Goal: Task Accomplishment & Management: Manage account settings

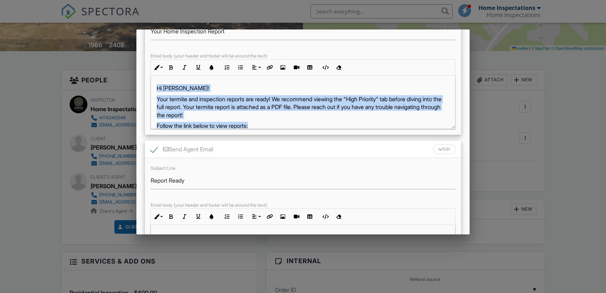
drag, startPoint x: 258, startPoint y: 116, endPoint x: 156, endPoint y: 89, distance: 105.5
click at [156, 89] on div "Hi [PERSON_NAME]! Your termite and inspection reports are ready! We recommend v…" at bounding box center [303, 145] width 304 height 139
copy div "Hi [PERSON_NAME]! Your termite and inspection reports are ready! We recommend v…"
click at [465, 84] on div "Publishes all reports. If you want to only publish certain reports, try out Spe…" at bounding box center [303, 171] width 333 height 409
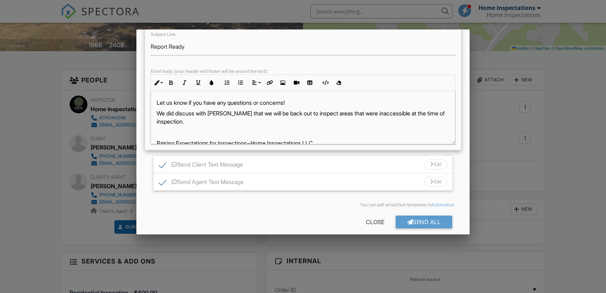
scroll to position [91, 0]
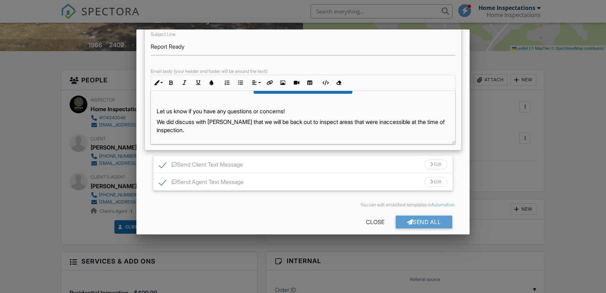
click at [364, 123] on p "We did discuss with [PERSON_NAME] that we will be back out to inspect areas tha…" at bounding box center [303, 126] width 293 height 16
click at [273, 122] on p "We did discuss with Taylor that inaccessible at the time of inspection." at bounding box center [303, 122] width 293 height 8
click at [240, 122] on p "We did discuss with Taylor that inaccessible at the time of inspection." at bounding box center [303, 122] width 293 height 8
click at [385, 122] on p "We did discuss with Taylor that areas that were inaccessible at the time of ins…" at bounding box center [303, 122] width 293 height 8
click at [241, 121] on p "We did discuss with Taylor that areas that were inaccessible at the time of ins…" at bounding box center [303, 122] width 293 height 8
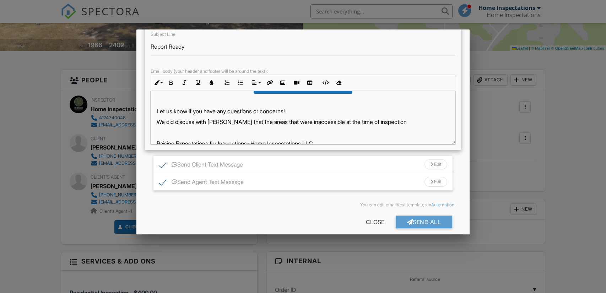
click at [402, 125] on div "Hi Ashley, The termite and inspection reports for 14289 Bethel Rd are ready. Fo…" at bounding box center [303, 78] width 304 height 156
click at [400, 121] on p "We did discuss with Taylor that the areas that were inaccessible at the time of…" at bounding box center [303, 122] width 293 height 8
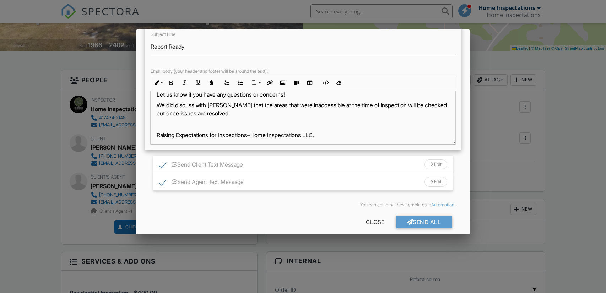
scroll to position [110, 0]
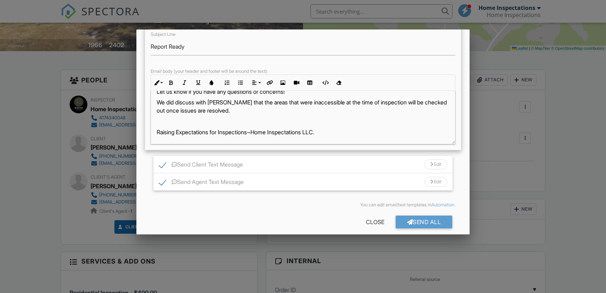
click at [343, 131] on p "Raising Expectations for Inspections~Home Inspectations LLC." at bounding box center [303, 132] width 293 height 8
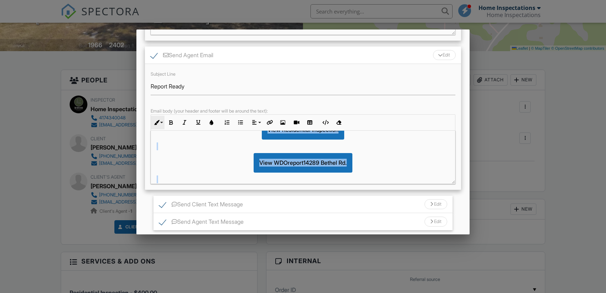
scroll to position [0, 0]
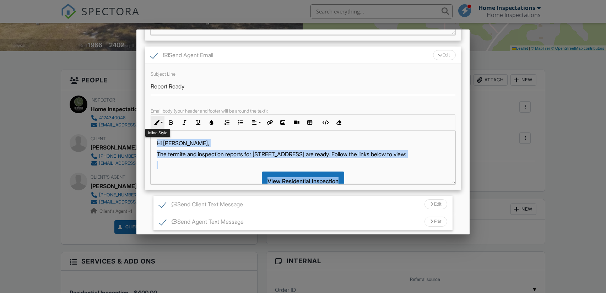
drag, startPoint x: 331, startPoint y: 171, endPoint x: 151, endPoint y: 116, distance: 188.2
click at [151, 116] on div "Inline Style XLarge Large Normal Small Light Small/Light Bold Italic Underline …" at bounding box center [303, 149] width 305 height 70
copy div "Hi Ashley, The termite and inspection reports for 14289 Bethel Rd are ready. Fo…"
click at [558, 133] on div at bounding box center [303, 147] width 606 height 367
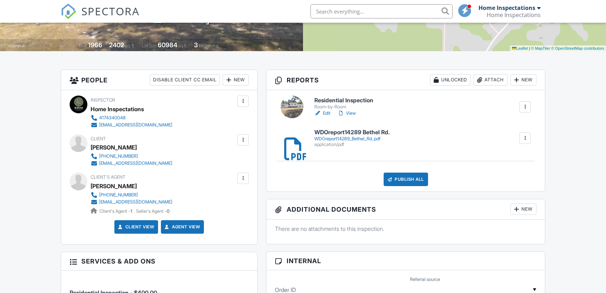
click at [349, 112] on link "View" at bounding box center [347, 113] width 18 height 7
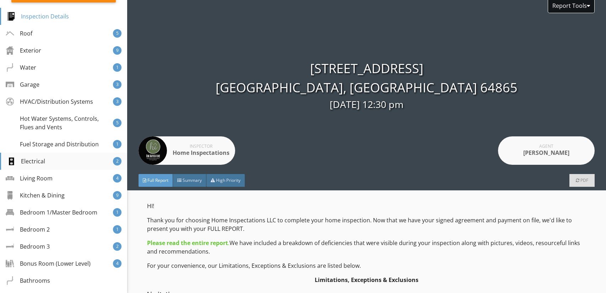
scroll to position [159, 0]
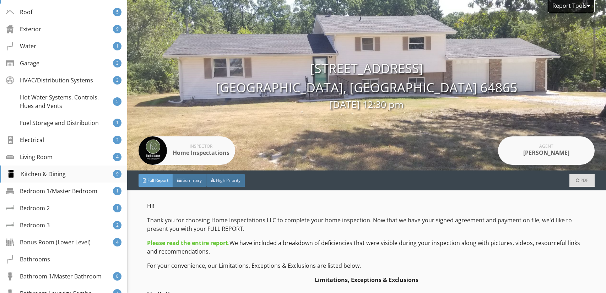
click at [61, 175] on div "Kitchen & Dining" at bounding box center [36, 174] width 59 height 9
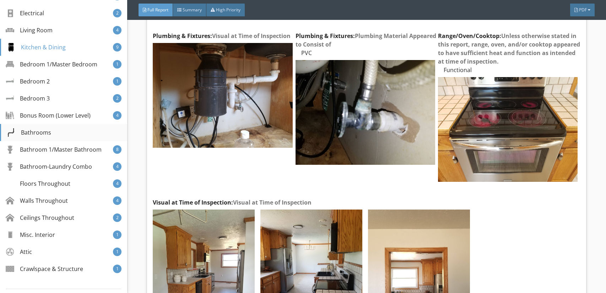
scroll to position [305, 0]
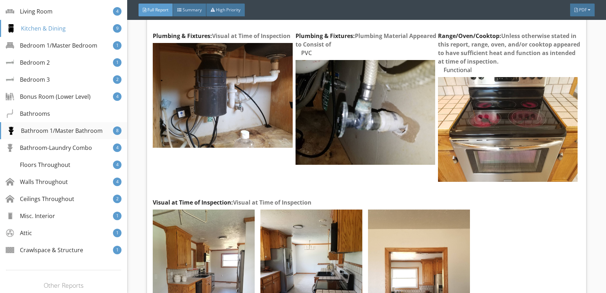
click at [87, 133] on div "Bathroom 1/Master Bathroom" at bounding box center [55, 131] width 96 height 9
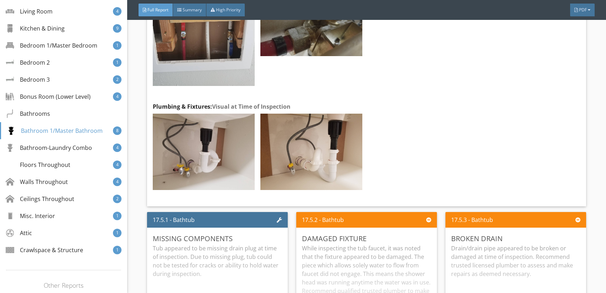
scroll to position [16806, 0]
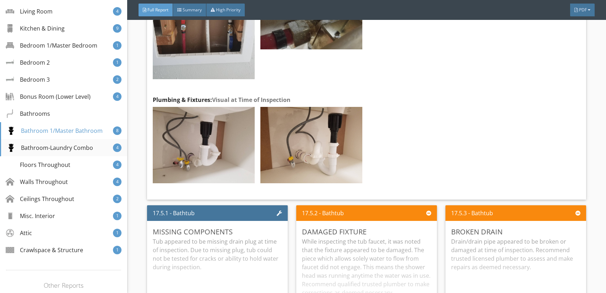
click at [45, 147] on div "Bathroom-Laundry Combo" at bounding box center [50, 148] width 86 height 9
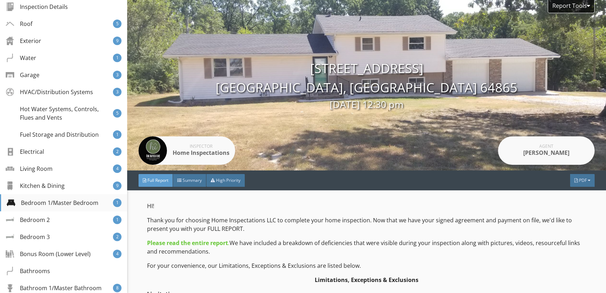
scroll to position [0, 0]
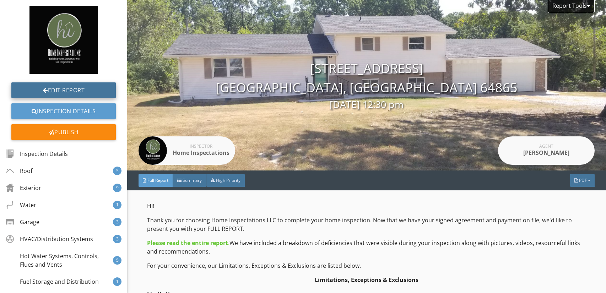
click at [68, 87] on link "Edit Report" at bounding box center [63, 90] width 105 height 16
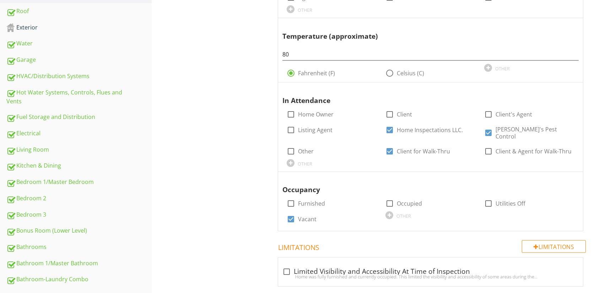
scroll to position [215, 0]
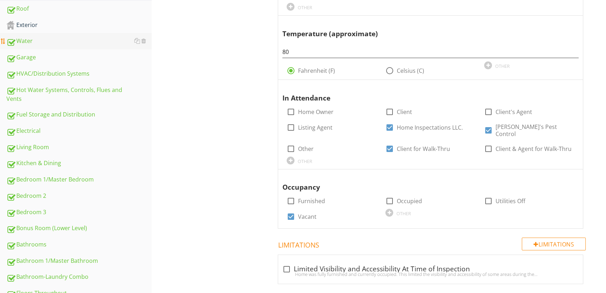
click at [79, 46] on link "Water" at bounding box center [78, 41] width 145 height 16
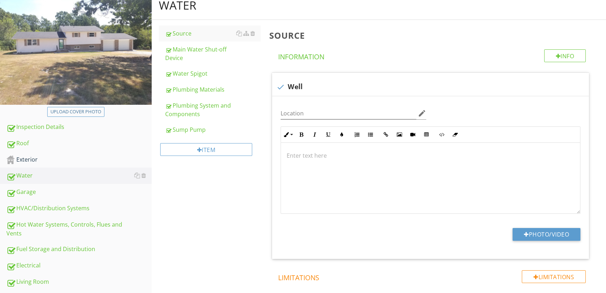
scroll to position [79, 0]
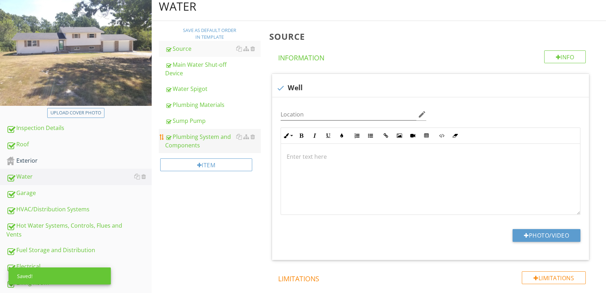
click at [209, 146] on div "Plumbing System and Components" at bounding box center [213, 141] width 96 height 17
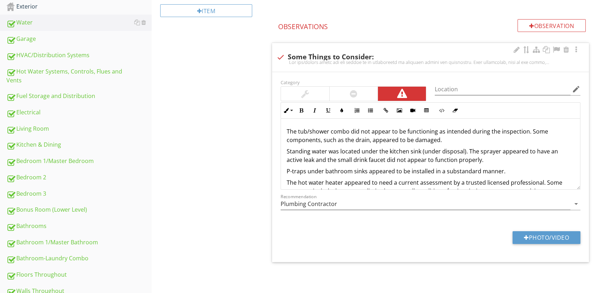
click at [529, 133] on p "The tub/shower combo did not appear to be functioning as intended during the in…" at bounding box center [431, 135] width 288 height 17
click at [439, 141] on p "The tub/shower combo did not appear to be functioning as intended during the in…" at bounding box center [431, 135] width 288 height 17
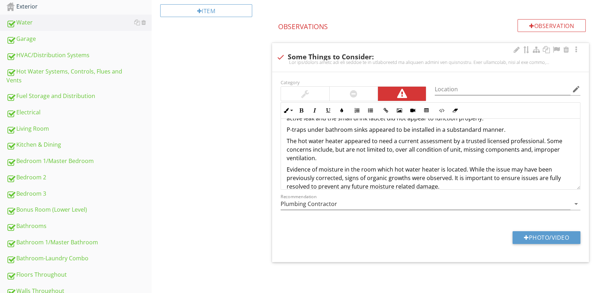
scroll to position [40, 0]
click at [463, 144] on p "The hot water heater appeared to need a current assessment by a trusted license…" at bounding box center [431, 152] width 288 height 26
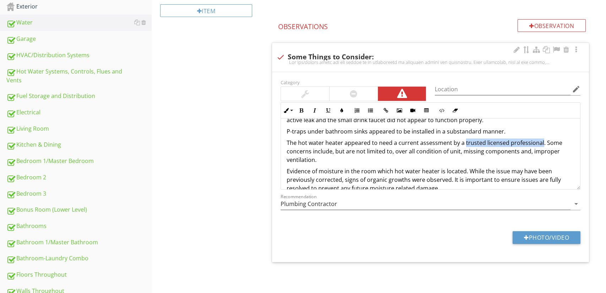
drag, startPoint x: 463, startPoint y: 144, endPoint x: 540, endPoint y: 143, distance: 77.2
click at [540, 143] on p "The hot water heater appeared to need a current assessment by a trusted license…" at bounding box center [431, 152] width 288 height 26
click at [305, 111] on button "Bold" at bounding box center [302, 111] width 14 height 14
click at [437, 160] on p "The hot water heater appeared to need a current assessment by a trusted license…" at bounding box center [431, 152] width 288 height 26
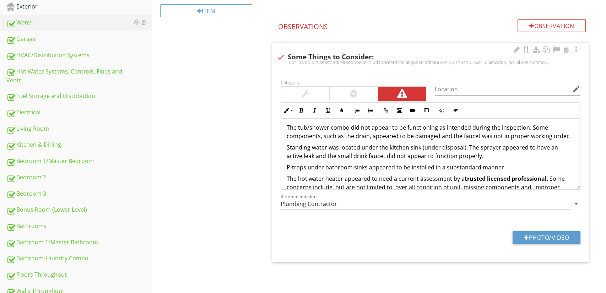
scroll to position [0, 0]
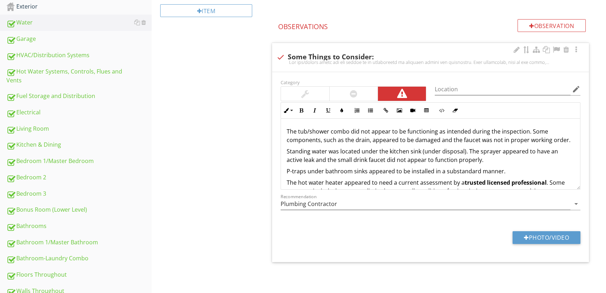
click at [571, 141] on p "The tub/shower combo did not appear to be functioning as intended during the in…" at bounding box center [431, 135] width 288 height 17
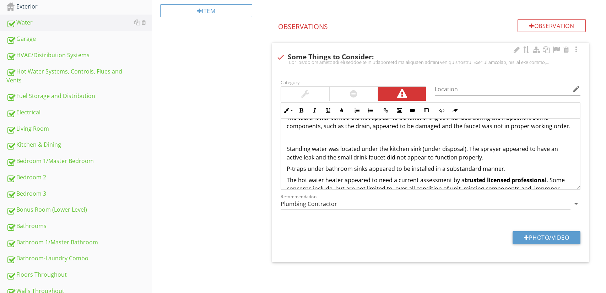
scroll to position [20, 0]
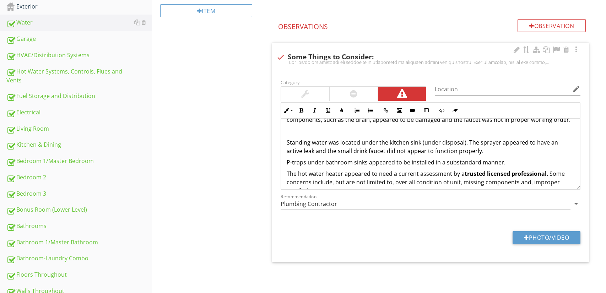
click at [476, 154] on div "The tub/shower combo did not appear to be functioning as intended during the in…" at bounding box center [430, 196] width 299 height 196
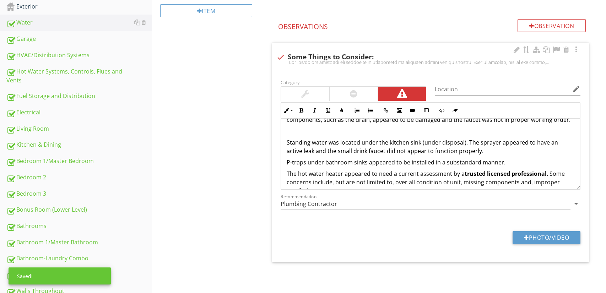
click at [471, 149] on p "Standing water was located under the kitchen sink (under disposal). The sprayer…" at bounding box center [431, 146] width 288 height 17
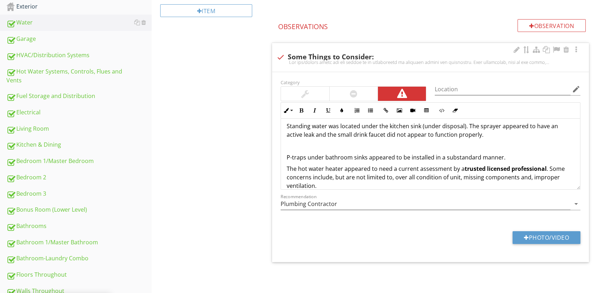
scroll to position [67, 0]
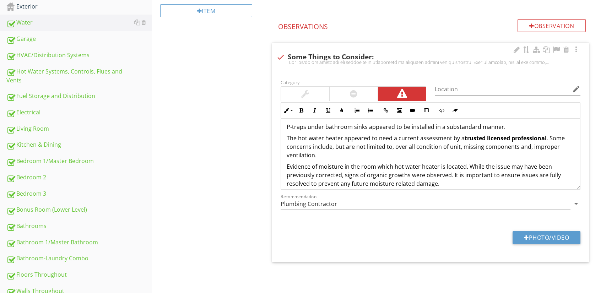
click at [515, 126] on p "P-traps under bathroom sinks appeared to be installed in a substandard manner." at bounding box center [431, 127] width 288 height 9
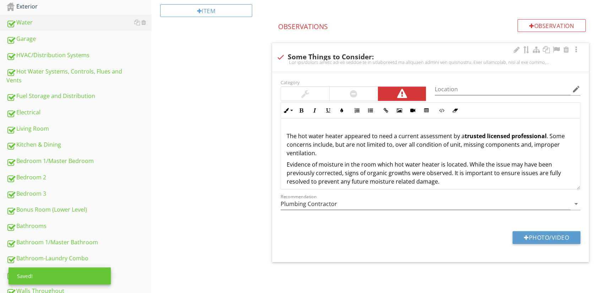
scroll to position [98, 0]
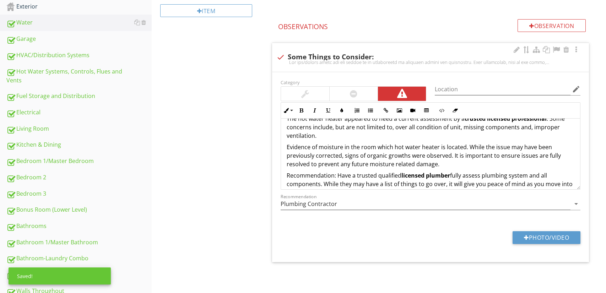
click at [338, 137] on p "The hot water heater appeared to need a current assessment by a trusted license…" at bounding box center [431, 127] width 288 height 26
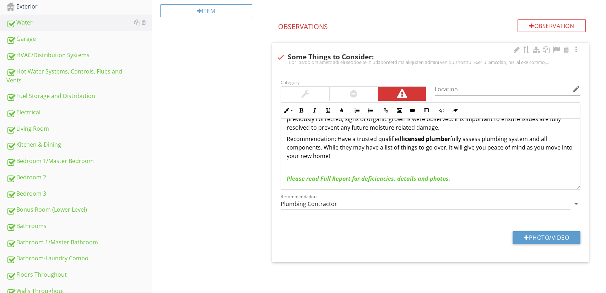
scroll to position [125, 0]
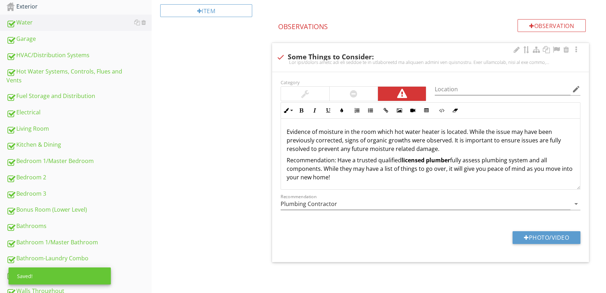
click at [454, 147] on p "Evidence of moisture in the room which hot water heater is located. While the i…" at bounding box center [431, 141] width 288 height 26
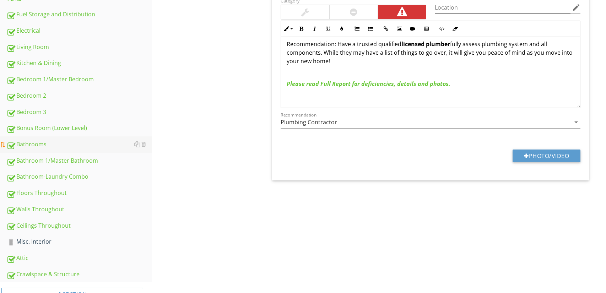
scroll to position [334, 0]
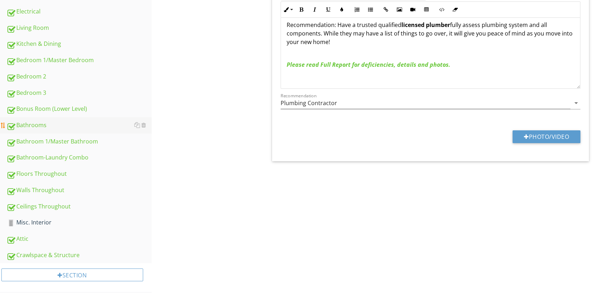
click at [91, 125] on div "Bathrooms" at bounding box center [78, 125] width 145 height 9
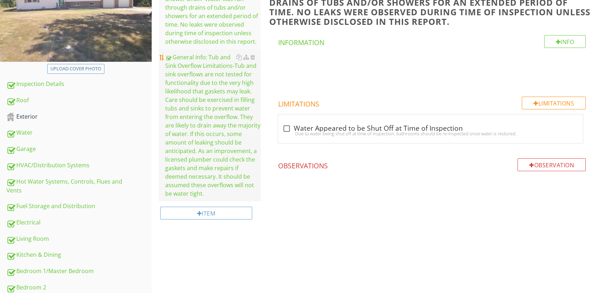
scroll to position [124, 0]
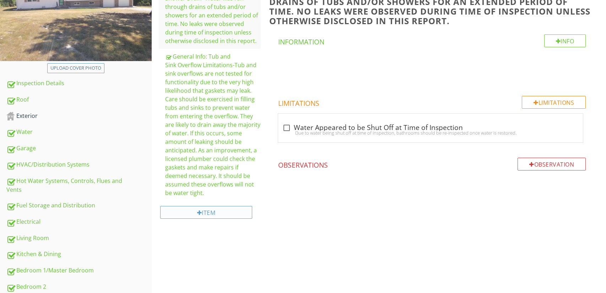
click at [230, 217] on div "Item" at bounding box center [206, 212] width 92 height 13
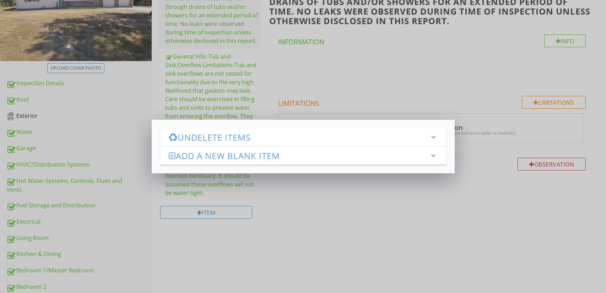
click at [282, 156] on h3 "Add a new Blank Item" at bounding box center [299, 156] width 261 height 10
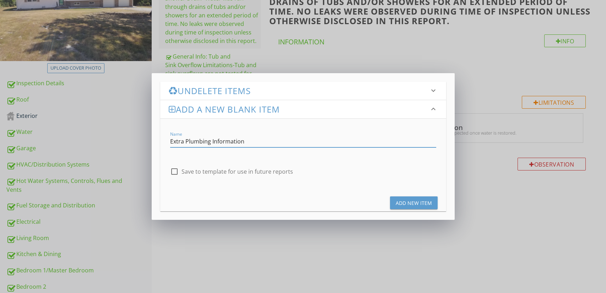
type input "Extra Plumbing Information"
click at [404, 207] on button "Add New Item" at bounding box center [414, 203] width 48 height 13
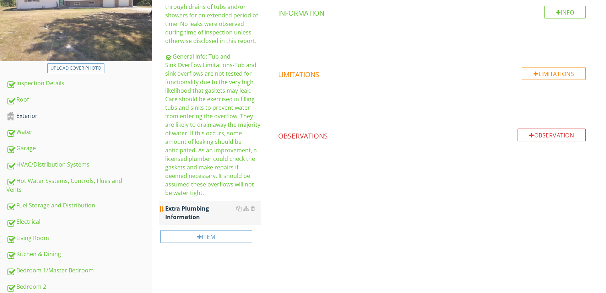
click at [217, 221] on div "Extra Plumbing Information" at bounding box center [213, 212] width 96 height 17
click at [569, 14] on div "Info" at bounding box center [566, 12] width 42 height 13
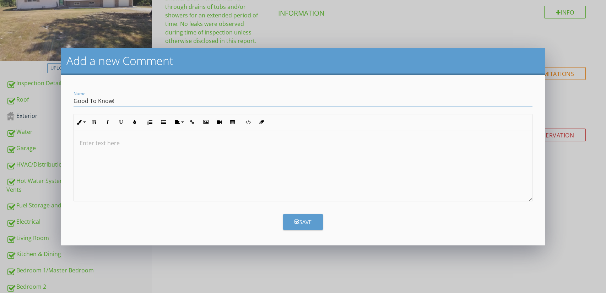
type input "Good To Know!"
click at [109, 147] on div at bounding box center [303, 165] width 459 height 71
click at [192, 121] on icon "button" at bounding box center [192, 122] width 5 height 5
paste input "https://www.badeloftusa.com/buying-guides/s-traps-vs-p-traps/?srsltid=AfmBOopXd…"
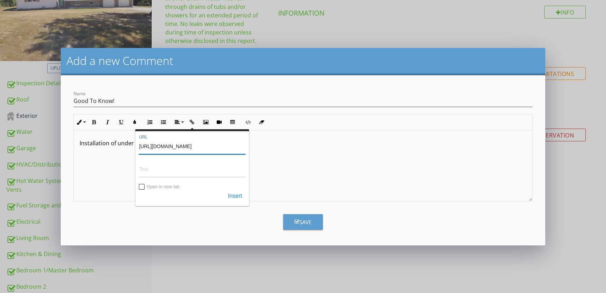
scroll to position [0, 210]
type input "https://www.badeloftusa.com/buying-guides/s-traps-vs-p-traps/?srsltid=AfmBOopXd…"
click at [204, 172] on input "Text" at bounding box center [192, 169] width 107 height 17
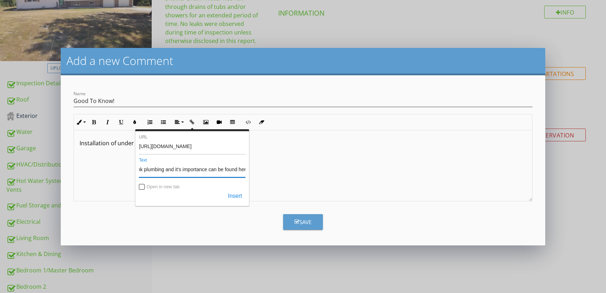
scroll to position [0, 53]
type input "Installation of under sink plumbing and it's importance can be found here!"
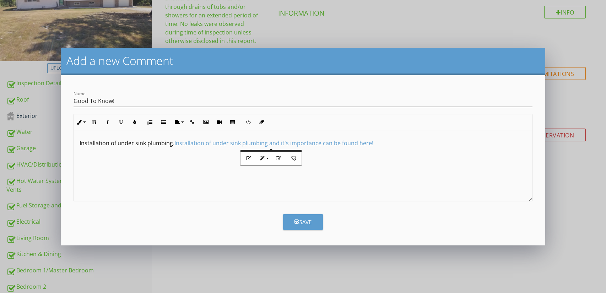
scroll to position [0, 0]
click at [264, 160] on icon "button" at bounding box center [262, 158] width 5 height 5
click at [274, 180] on link "Thick" at bounding box center [273, 181] width 32 height 11
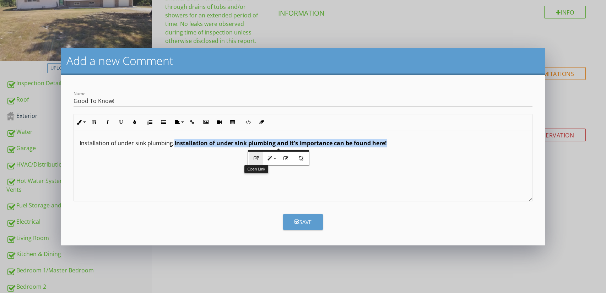
click at [259, 159] on button "Open Link" at bounding box center [257, 159] width 14 height 14
click at [291, 143] on link "Installation of under sink plumbing and it's importance can be found here!" at bounding box center [281, 143] width 213 height 8
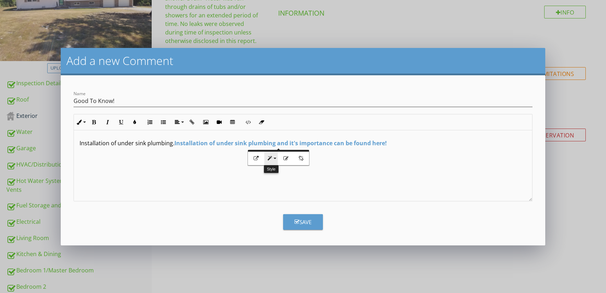
click at [271, 159] on icon "button" at bounding box center [269, 158] width 5 height 5
click at [197, 159] on div "Installation of under sink plumbing.​ Installation of under sink plumbing and i…" at bounding box center [303, 165] width 459 height 71
click at [172, 144] on p "Installation of under sink plumbing.​ Installation of under sink plumbing and i…" at bounding box center [304, 143] width 448 height 9
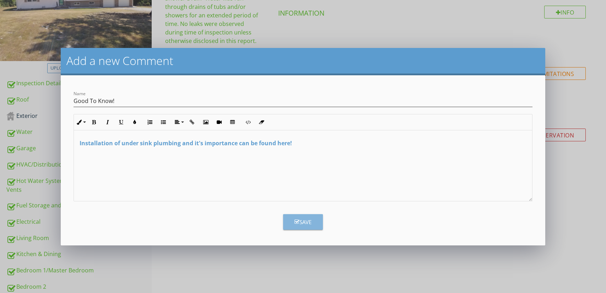
click at [309, 221] on div "Save" at bounding box center [303, 222] width 17 height 8
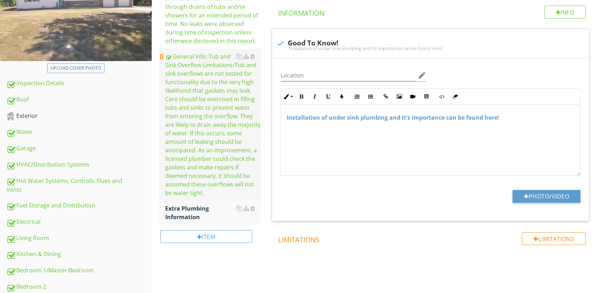
click at [215, 160] on div "General Info: Tub and Sink Overflow Limitations-Tub and sink overflows are not …" at bounding box center [213, 124] width 96 height 145
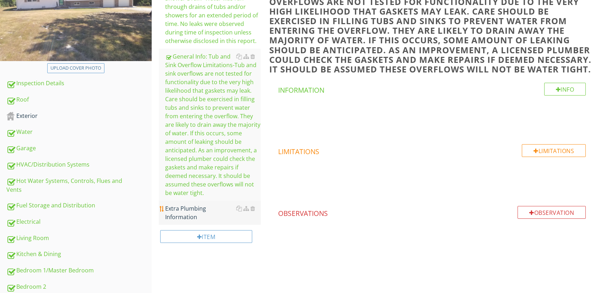
click at [216, 212] on div "Extra Plumbing Information" at bounding box center [213, 212] width 96 height 17
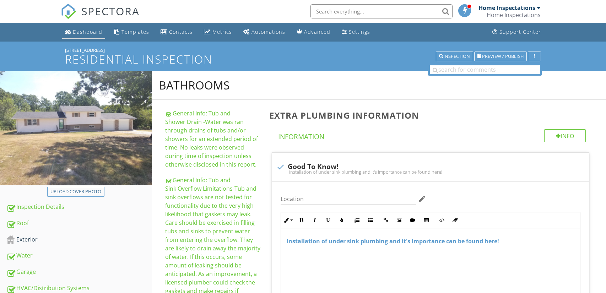
click at [84, 33] on div "Dashboard" at bounding box center [88, 31] width 30 height 7
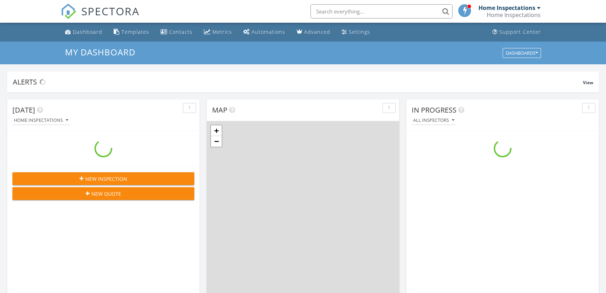
scroll to position [647, 606]
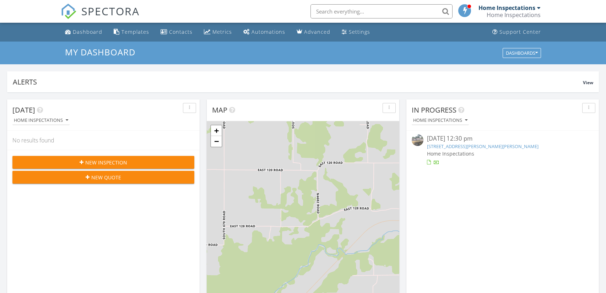
click at [488, 144] on link "14289 Bethel Rd, Seneca, MO 64865" at bounding box center [483, 146] width 112 height 6
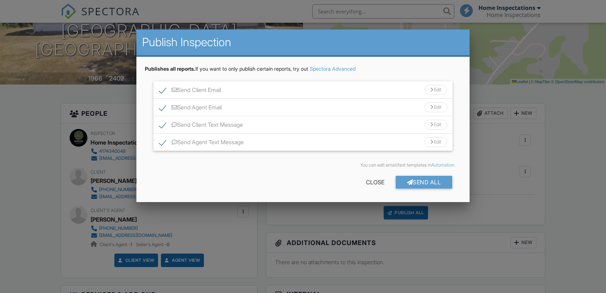
scroll to position [105, 0]
click at [327, 92] on div "Send Client Email Edit" at bounding box center [303, 89] width 299 height 17
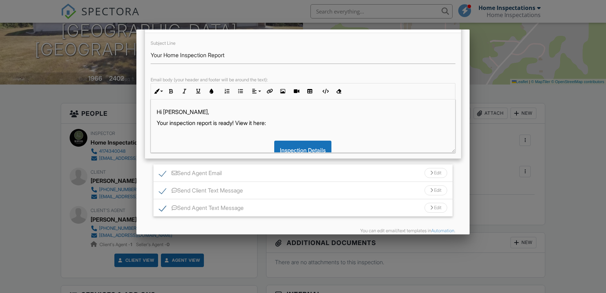
scroll to position [73, 0]
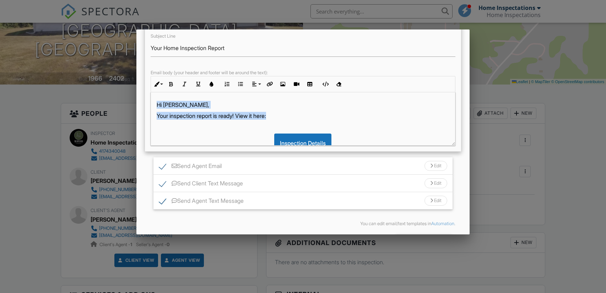
drag, startPoint x: 283, startPoint y: 115, endPoint x: 156, endPoint y: 104, distance: 127.0
click at [156, 104] on div "Hi Taylor, Your inspection report is ready! View it here: Inspection Details He…" at bounding box center [303, 148] width 304 height 112
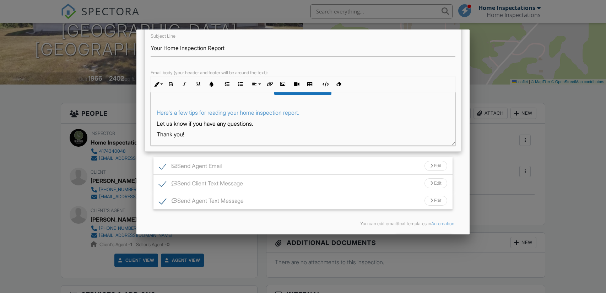
scroll to position [75, 0]
drag, startPoint x: 311, startPoint y: 111, endPoint x: 314, endPoint y: 122, distance: 11.6
click at [311, 111] on p "Here's a few tips for reading your home inspection report." at bounding box center [303, 112] width 293 height 8
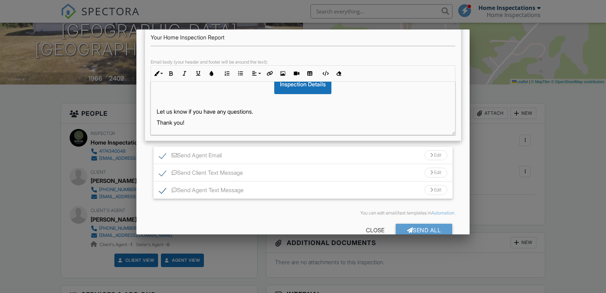
click at [160, 112] on p "Let us know if you have any questions." at bounding box center [303, 112] width 293 height 8
click at [278, 115] on div "Hi Taylor! Your termite and inspection reports are ready! We recommend viewing …" at bounding box center [303, 76] width 304 height 117
click at [280, 111] on p "Please let us know if you have any questions." at bounding box center [303, 112] width 293 height 8
click at [212, 128] on div "Hi Taylor! Your termite and inspection reports are ready! We recommend viewing …" at bounding box center [303, 76] width 304 height 117
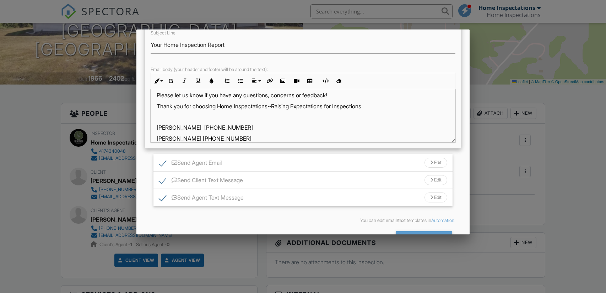
scroll to position [76, 0]
click at [255, 165] on div "Send Agent Email Edit" at bounding box center [303, 162] width 299 height 17
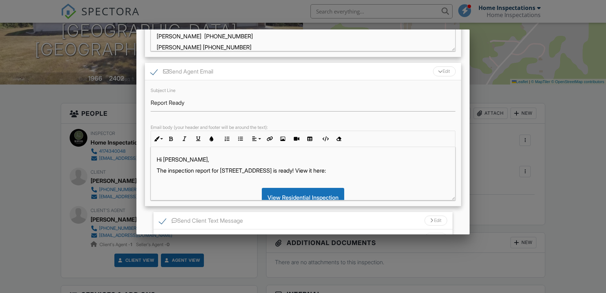
scroll to position [178, 0]
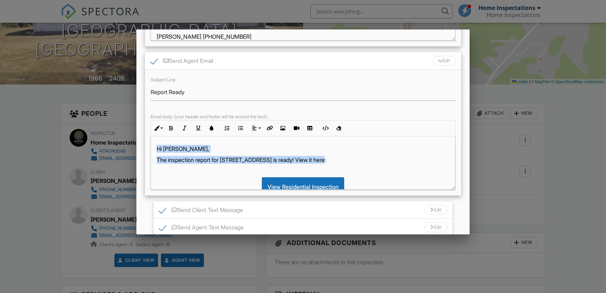
drag, startPoint x: 328, startPoint y: 160, endPoint x: 151, endPoint y: 146, distance: 177.6
click at [151, 146] on div "Hi Ashley, The inspection report for 14289 Bethel Rd is ready! View it here: Vi…" at bounding box center [303, 204] width 304 height 134
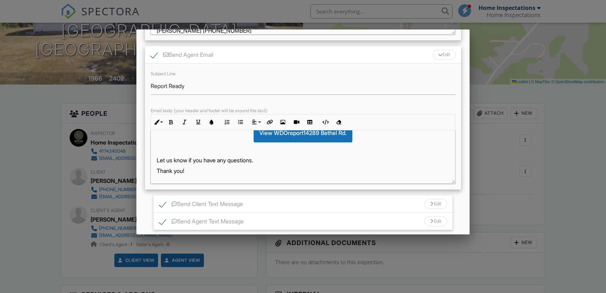
scroll to position [185, 0]
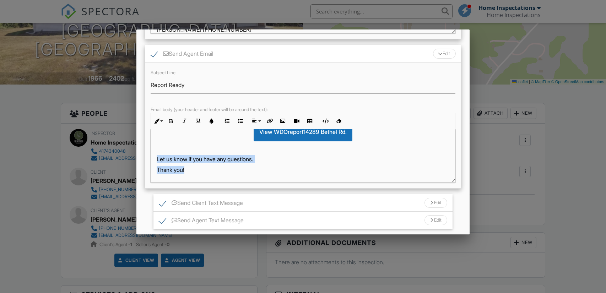
drag, startPoint x: 195, startPoint y: 172, endPoint x: 149, endPoint y: 156, distance: 48.3
click at [149, 156] on div "Subject Line Report Ready Email body (your header and footer will be around the…" at bounding box center [303, 126] width 316 height 126
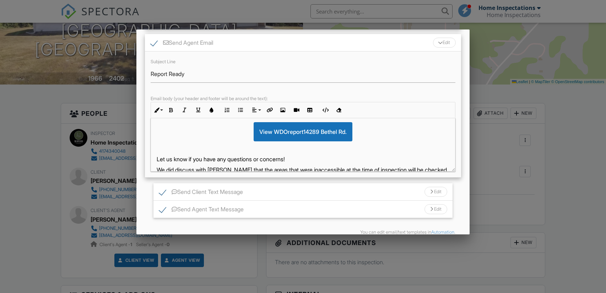
scroll to position [80, 0]
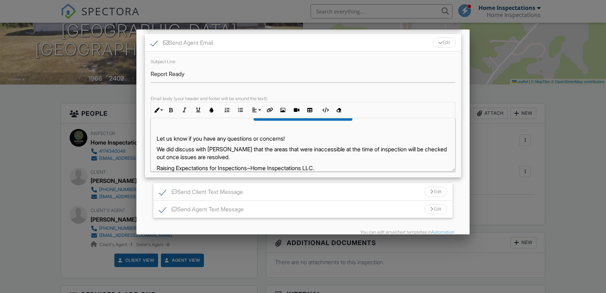
click at [296, 138] on p "Let us know if you have any questions or concerns!" at bounding box center [303, 139] width 293 height 8
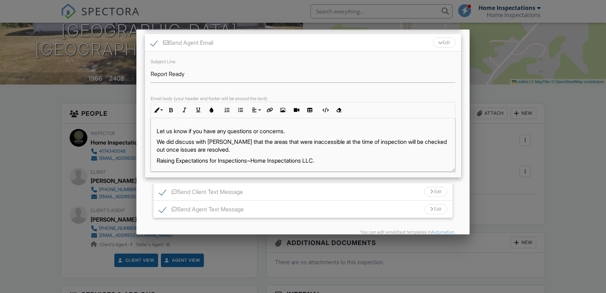
scroll to position [89, 0]
click at [175, 140] on p "We did discuss with Taylor that the areas that were inaccessible at the time of…" at bounding box center [303, 145] width 293 height 16
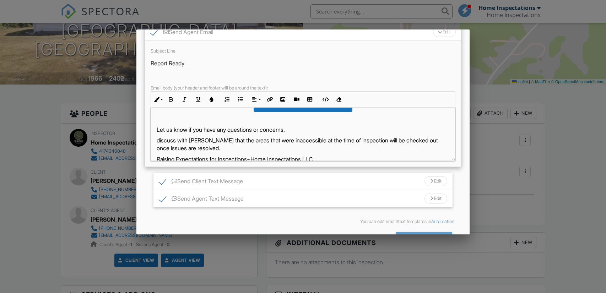
scroll to position [196, 0]
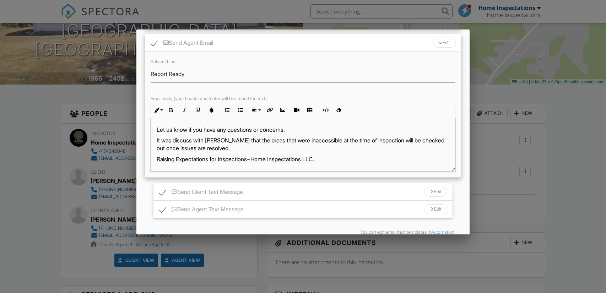
click at [193, 139] on p "It was discuss with Taylor that the areas that were inaccessible at the time of…" at bounding box center [303, 145] width 293 height 16
click at [233, 140] on p "It was discussed with Taylor that the areas that were inaccessible at the time …" at bounding box center [303, 145] width 293 height 16
click at [333, 149] on p "It was discussed with Taylor during his walk-thru that the areas that were inac…" at bounding box center [303, 145] width 293 height 16
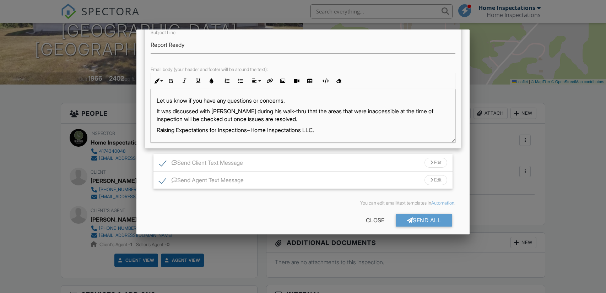
scroll to position [226, 0]
click at [342, 133] on div "Hi Ashley, The termite and inspection reports for 14289 Bethel Rd are ready. Fo…" at bounding box center [303, 71] width 304 height 142
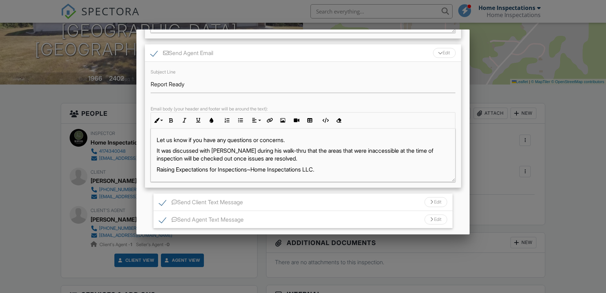
scroll to position [230, 0]
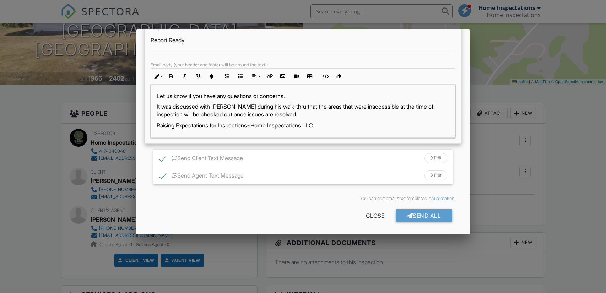
click at [442, 157] on div "Edit" at bounding box center [436, 158] width 23 height 10
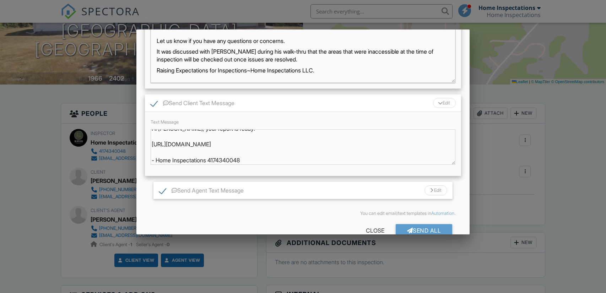
scroll to position [298, 0]
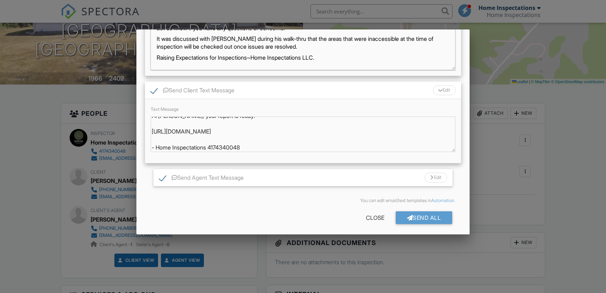
click at [283, 181] on div "Send Agent Text Message Edit" at bounding box center [303, 177] width 299 height 17
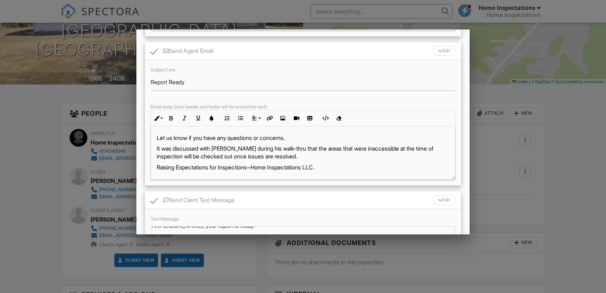
scroll to position [365, 0]
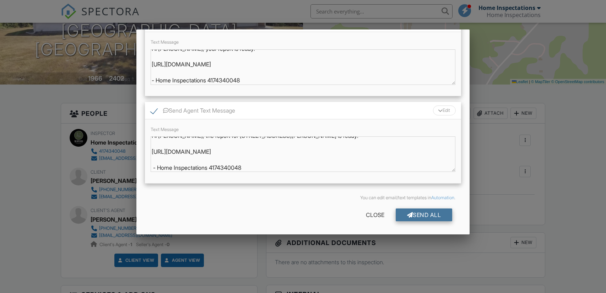
click at [424, 215] on div "Send All" at bounding box center [424, 215] width 57 height 13
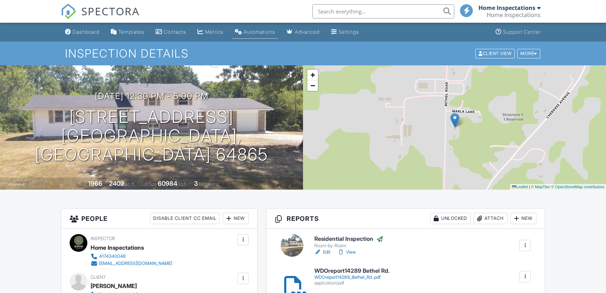
click at [260, 34] on div "Automations" at bounding box center [260, 32] width 32 height 6
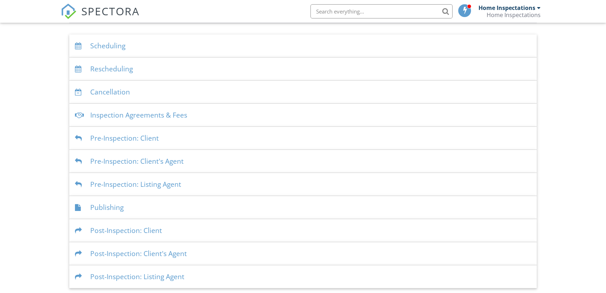
scroll to position [137, 0]
click at [112, 205] on div "Publishing" at bounding box center [303, 207] width 468 height 23
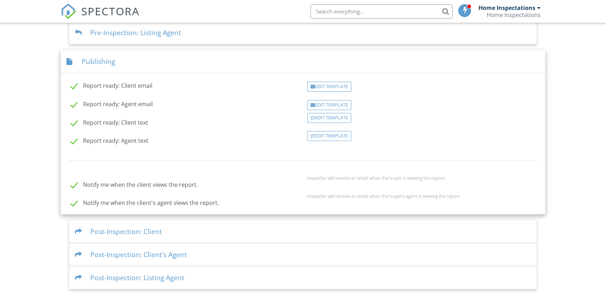
scroll to position [289, 0]
click at [335, 118] on div "Edit Template" at bounding box center [329, 118] width 44 height 10
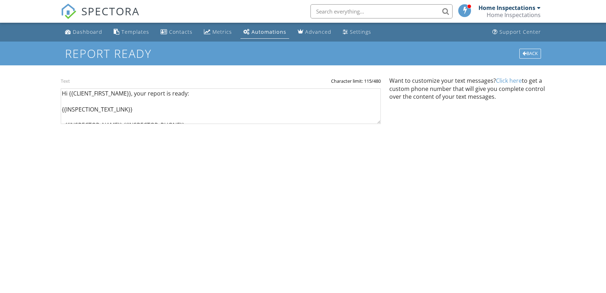
click at [514, 81] on link "Click here" at bounding box center [509, 81] width 26 height 8
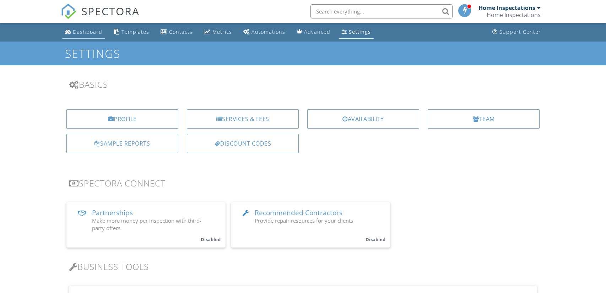
click at [97, 32] on div "Dashboard" at bounding box center [88, 31] width 30 height 7
